Goal: Navigation & Orientation: Find specific page/section

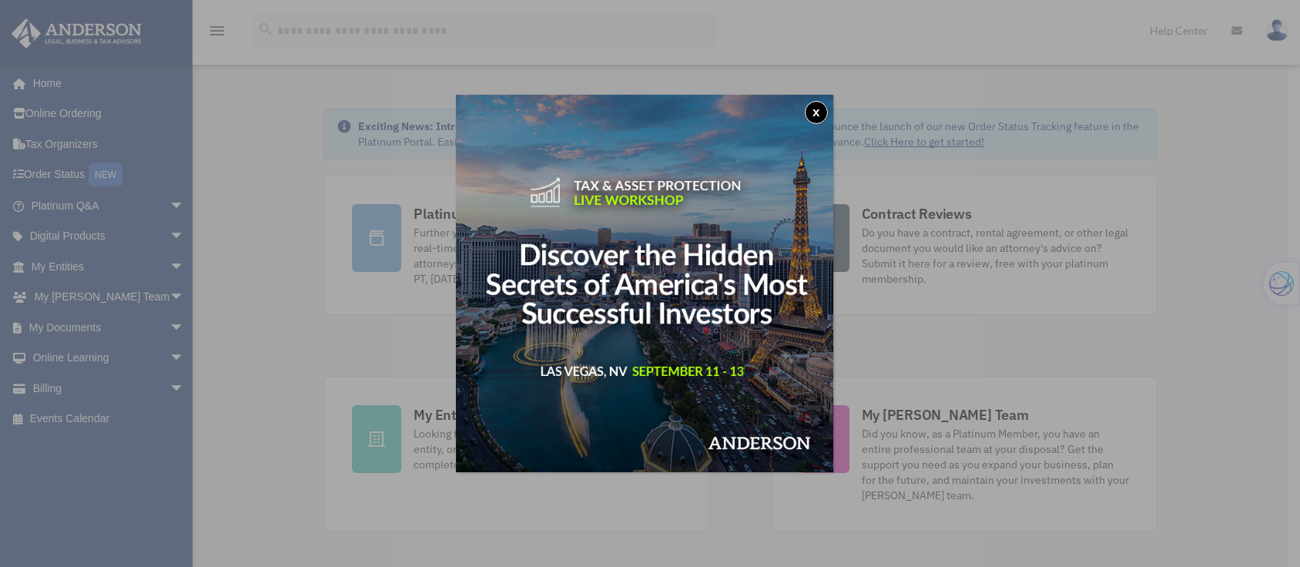
click at [820, 112] on button "x" at bounding box center [816, 112] width 23 height 23
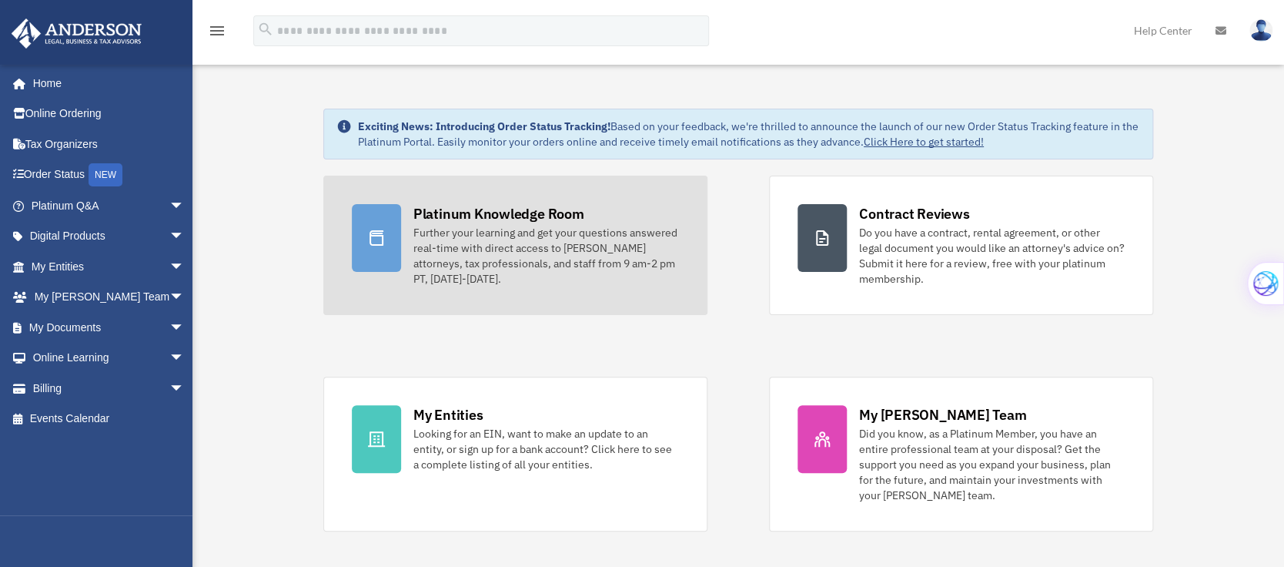
click at [466, 211] on div "Platinum Knowledge Room" at bounding box center [498, 213] width 171 height 19
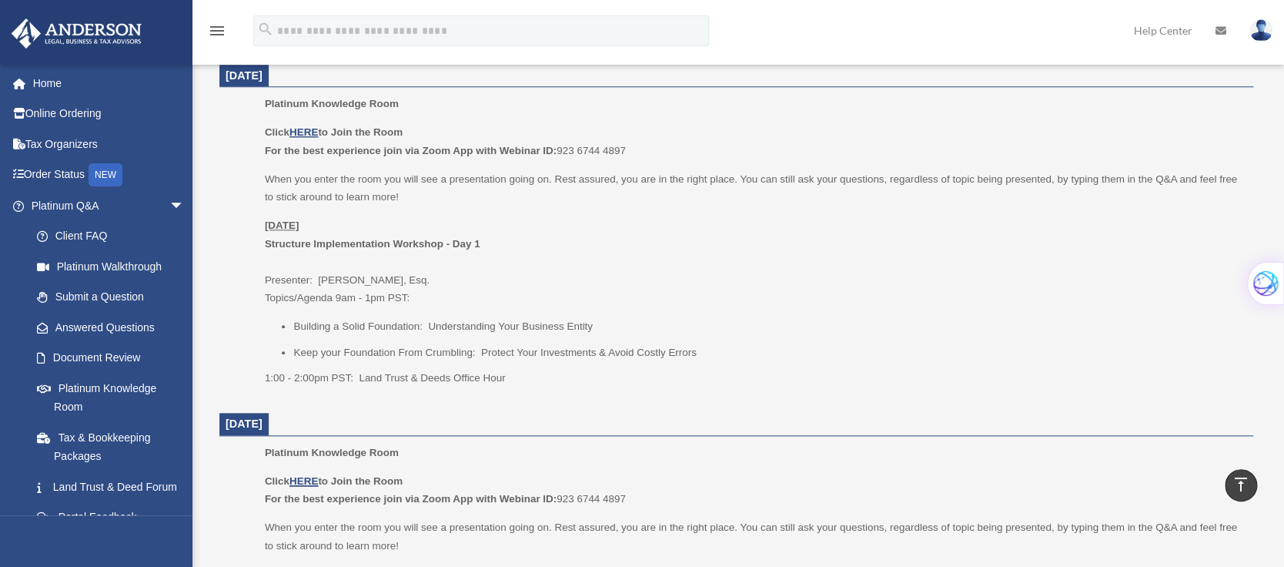
scroll to position [605, 0]
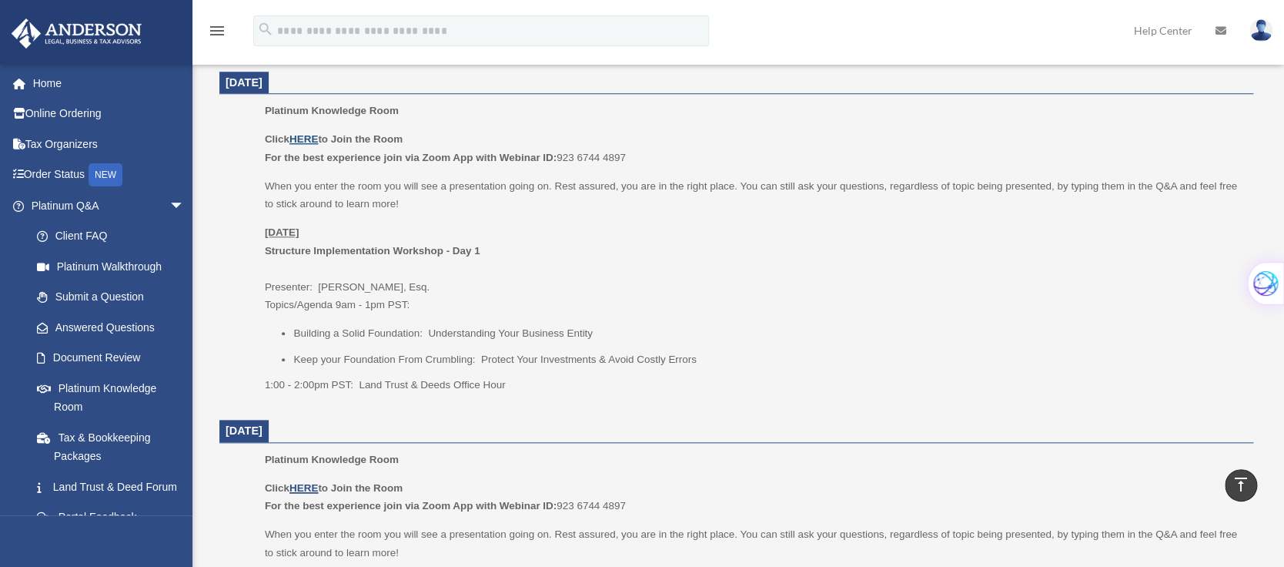
click at [306, 136] on u "HERE" at bounding box center [303, 139] width 28 height 12
